Goal: Task Accomplishment & Management: Complete application form

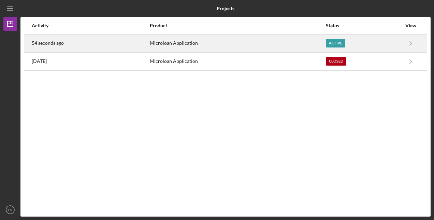
click at [331, 45] on div "Active" at bounding box center [335, 43] width 19 height 9
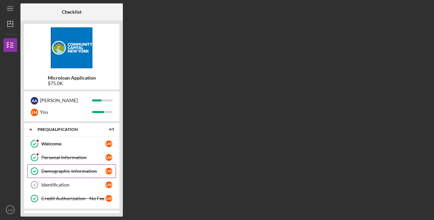
scroll to position [28, 0]
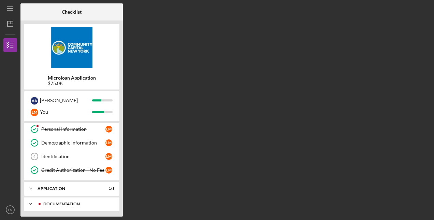
click at [68, 202] on div "Documentation" at bounding box center [77, 204] width 68 height 4
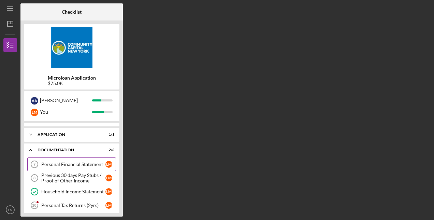
scroll to position [113, 0]
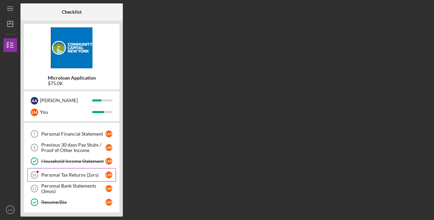
click at [66, 172] on div "Personal Tax Returns (2yrs)" at bounding box center [73, 174] width 64 height 5
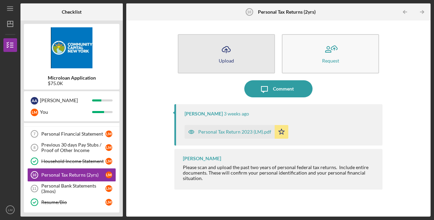
click at [229, 57] on icon "Icon/Upload" at bounding box center [226, 49] width 17 height 17
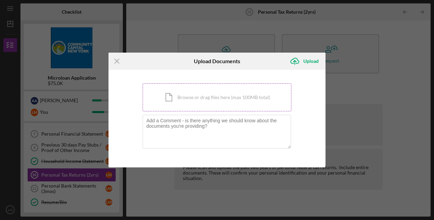
click at [206, 96] on div "Icon/Document Browse or drag files here (max 100MB total) Tap to choose files o…" at bounding box center [217, 97] width 149 height 28
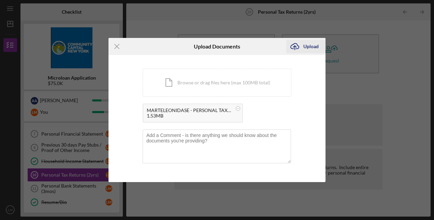
click at [312, 47] on div "Upload" at bounding box center [310, 47] width 15 height 14
